Goal: Task Accomplishment & Management: Manage account settings

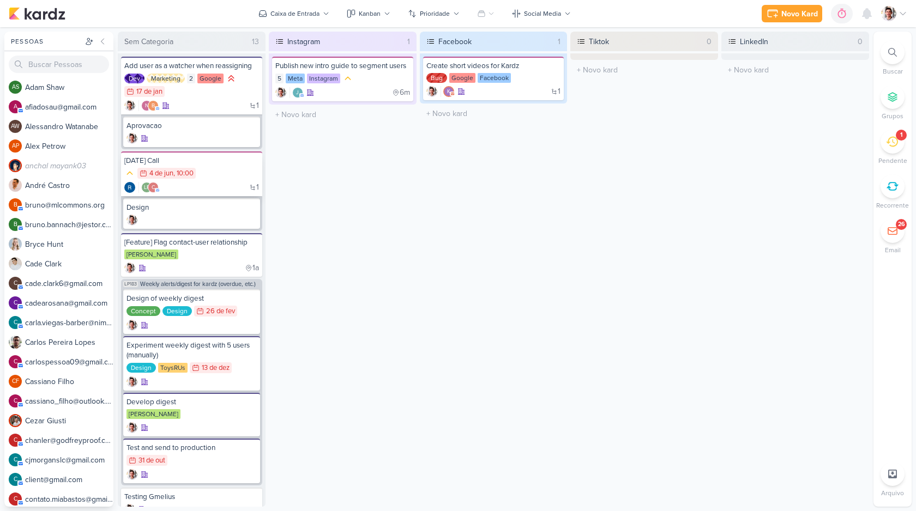
click at [200, 178] on div "4/6 [DATE] 10:00" at bounding box center [191, 174] width 135 height 12
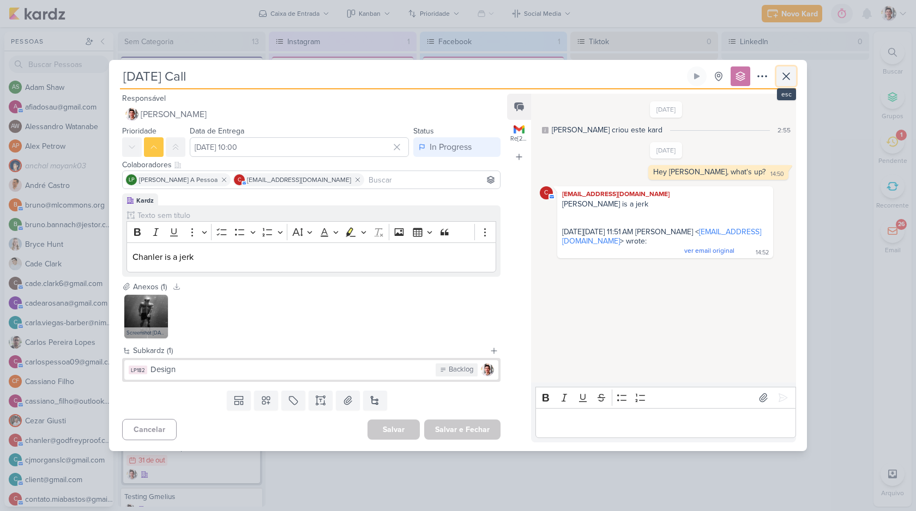
click at [787, 81] on icon at bounding box center [786, 76] width 13 height 13
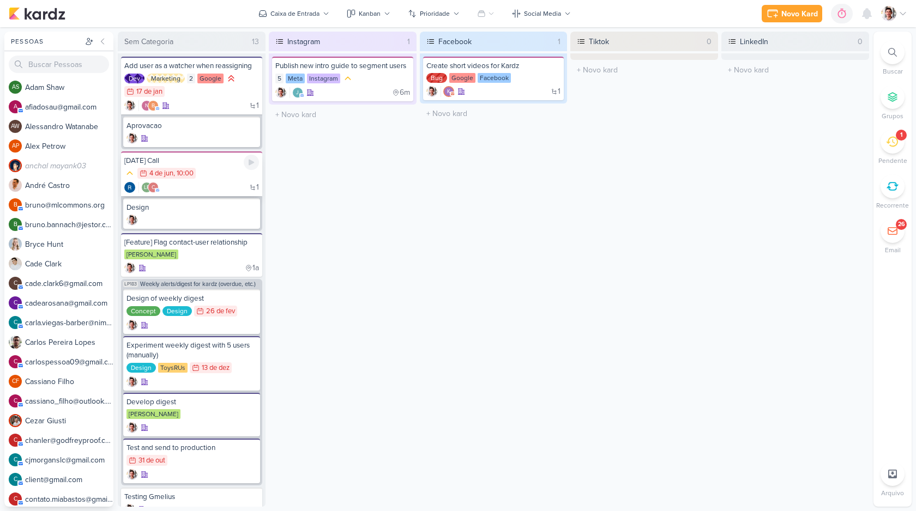
click at [197, 177] on div "4/6 [DATE] 10:00" at bounding box center [191, 174] width 135 height 12
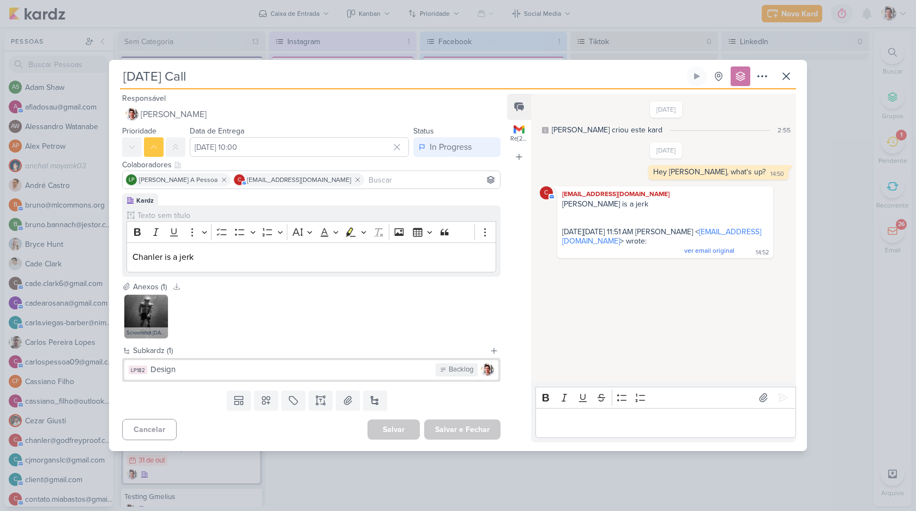
click at [193, 46] on div "[DATE] Call Criado por [PERSON_NAME]" at bounding box center [458, 255] width 916 height 511
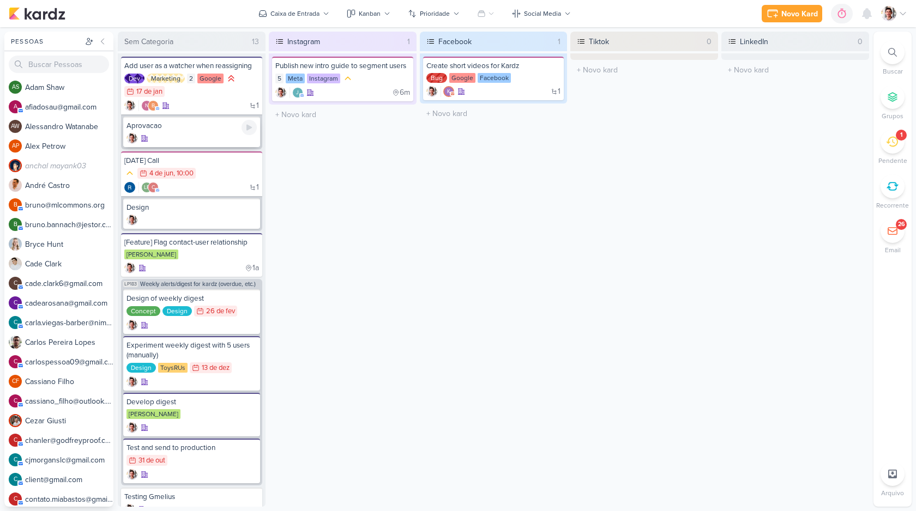
click at [184, 131] on div "Aprovacao" at bounding box center [191, 132] width 137 height 31
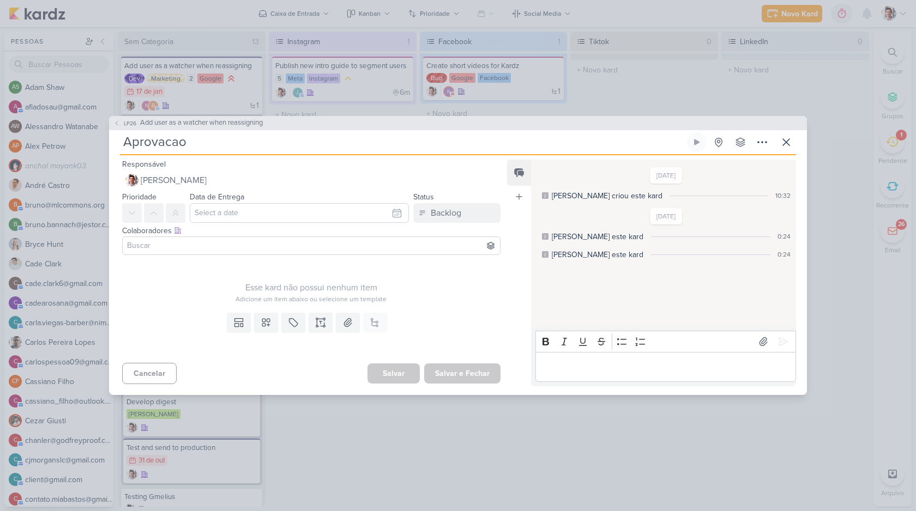
click at [214, 56] on div "LP26 Add user as a watcher when reassigning [GEOGRAPHIC_DATA]" at bounding box center [458, 255] width 916 height 511
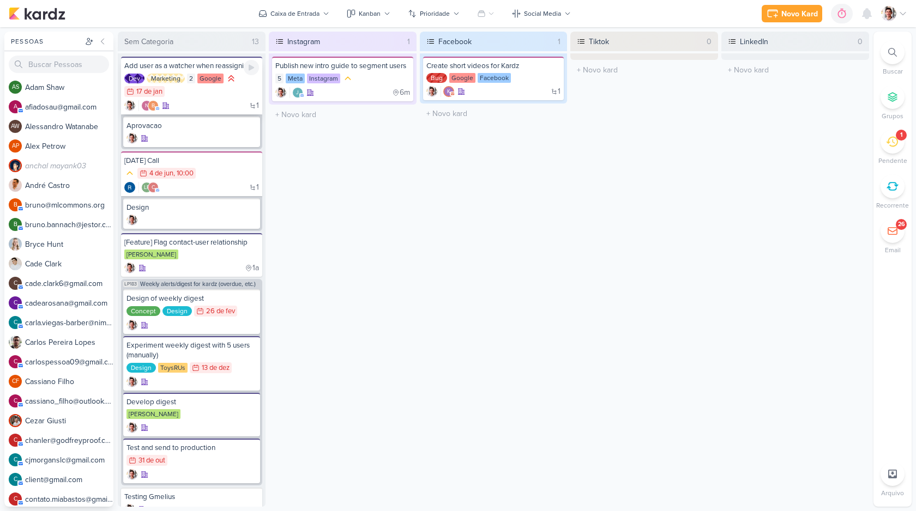
click at [198, 96] on div "Dev Marketing 2 Google 17/1 [DATE]" at bounding box center [191, 85] width 135 height 25
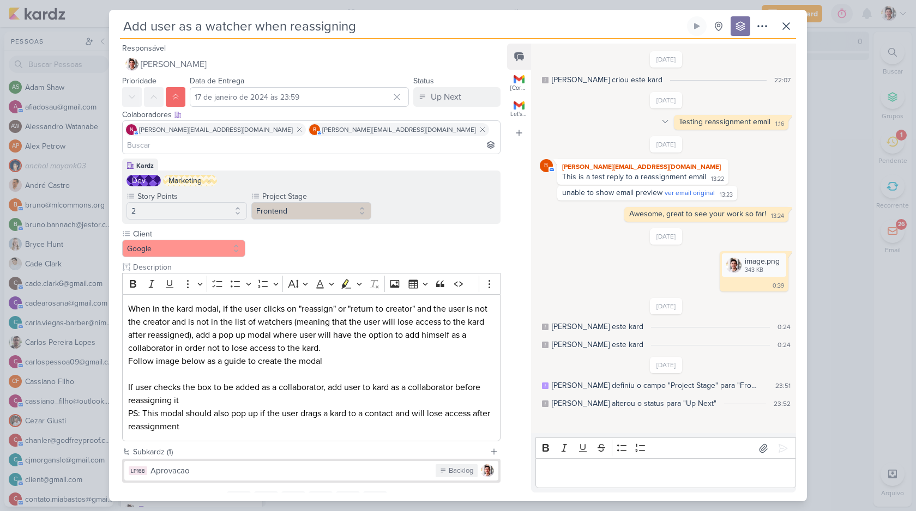
click at [664, 120] on icon at bounding box center [665, 121] width 9 height 9
click at [683, 141] on div "Deletar" at bounding box center [693, 140] width 25 height 11
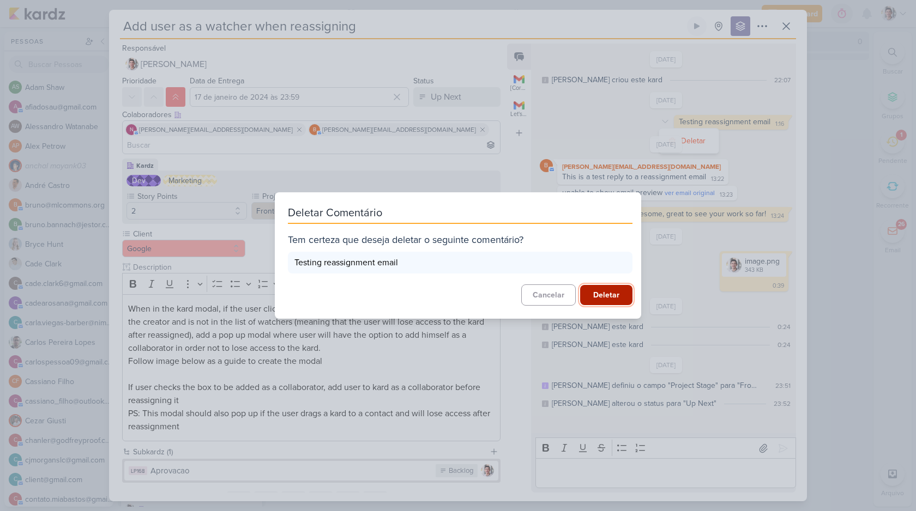
click at [611, 287] on button "Deletar" at bounding box center [606, 295] width 52 height 20
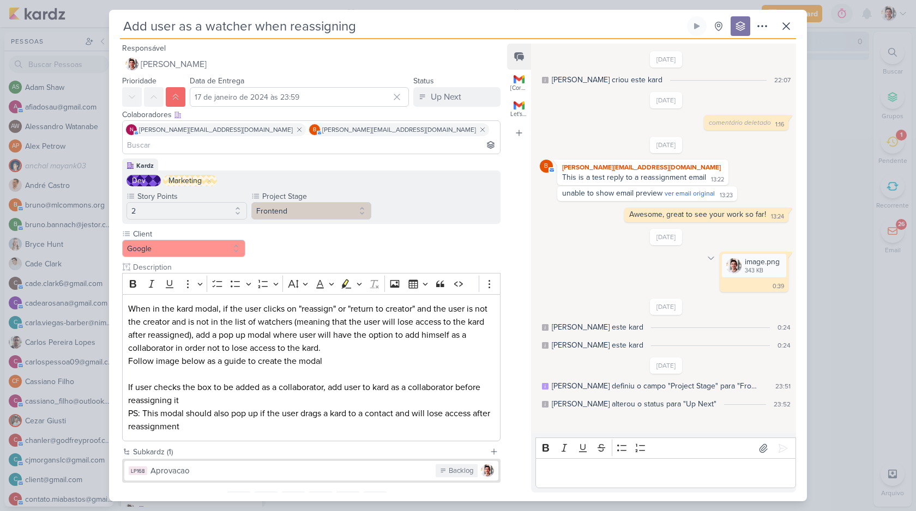
click at [707, 263] on div at bounding box center [710, 258] width 13 height 13
click at [720, 279] on button "Deletar" at bounding box center [734, 278] width 59 height 18
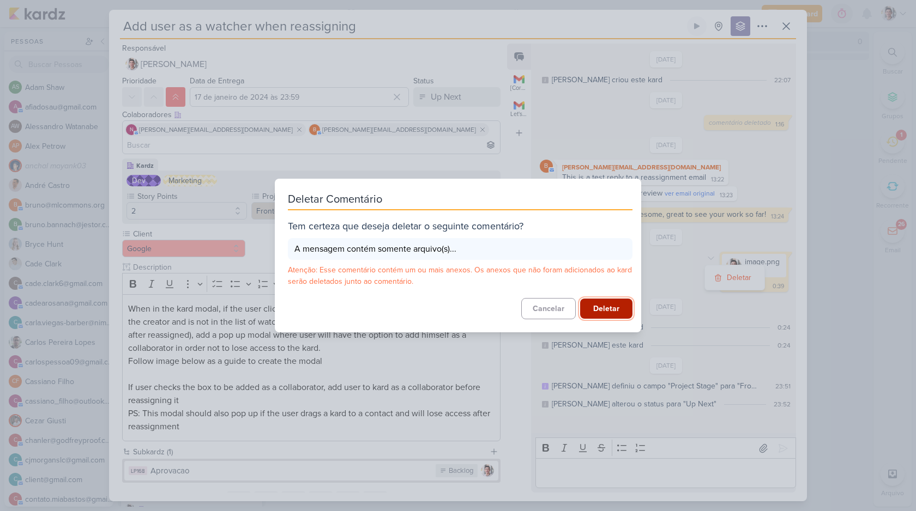
click at [611, 306] on button "Deletar" at bounding box center [606, 309] width 52 height 20
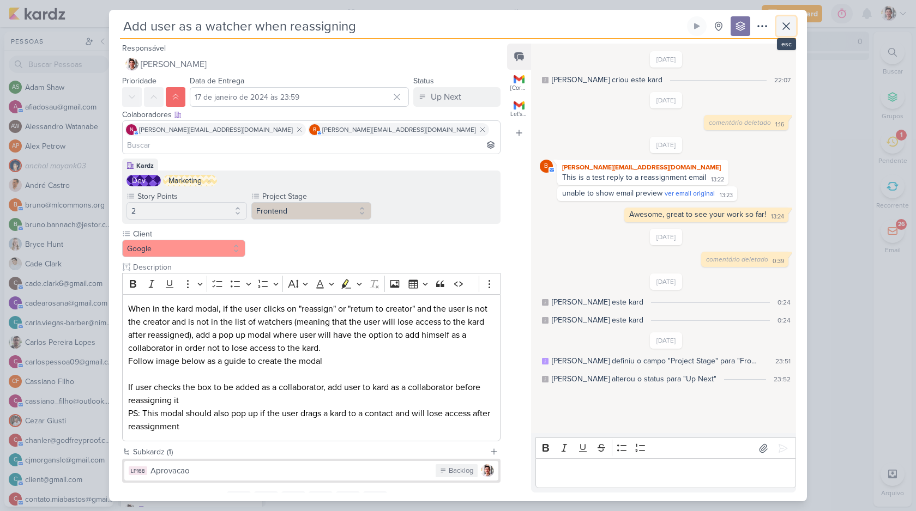
click at [787, 28] on icon at bounding box center [786, 26] width 7 height 7
